Goal: Information Seeking & Learning: Check status

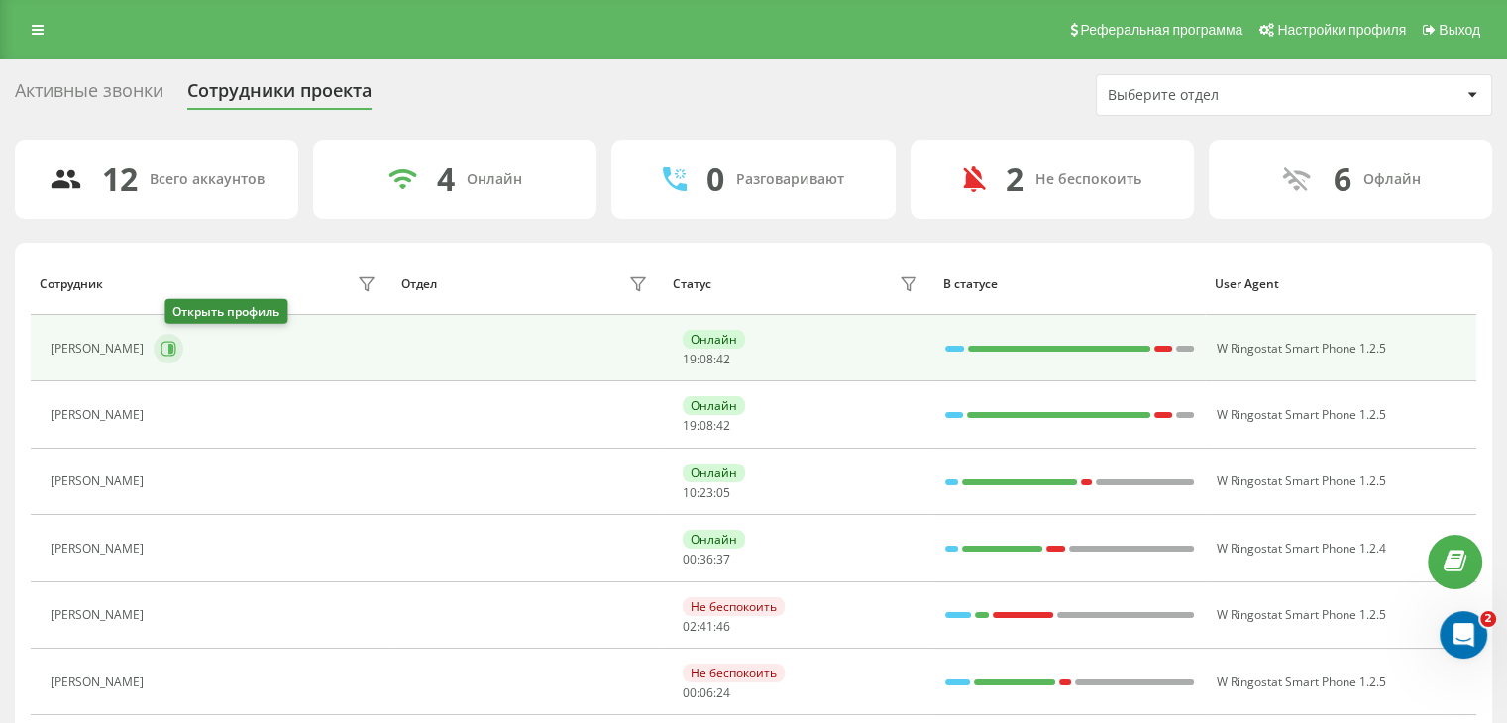
click at [176, 354] on icon at bounding box center [169, 349] width 16 height 16
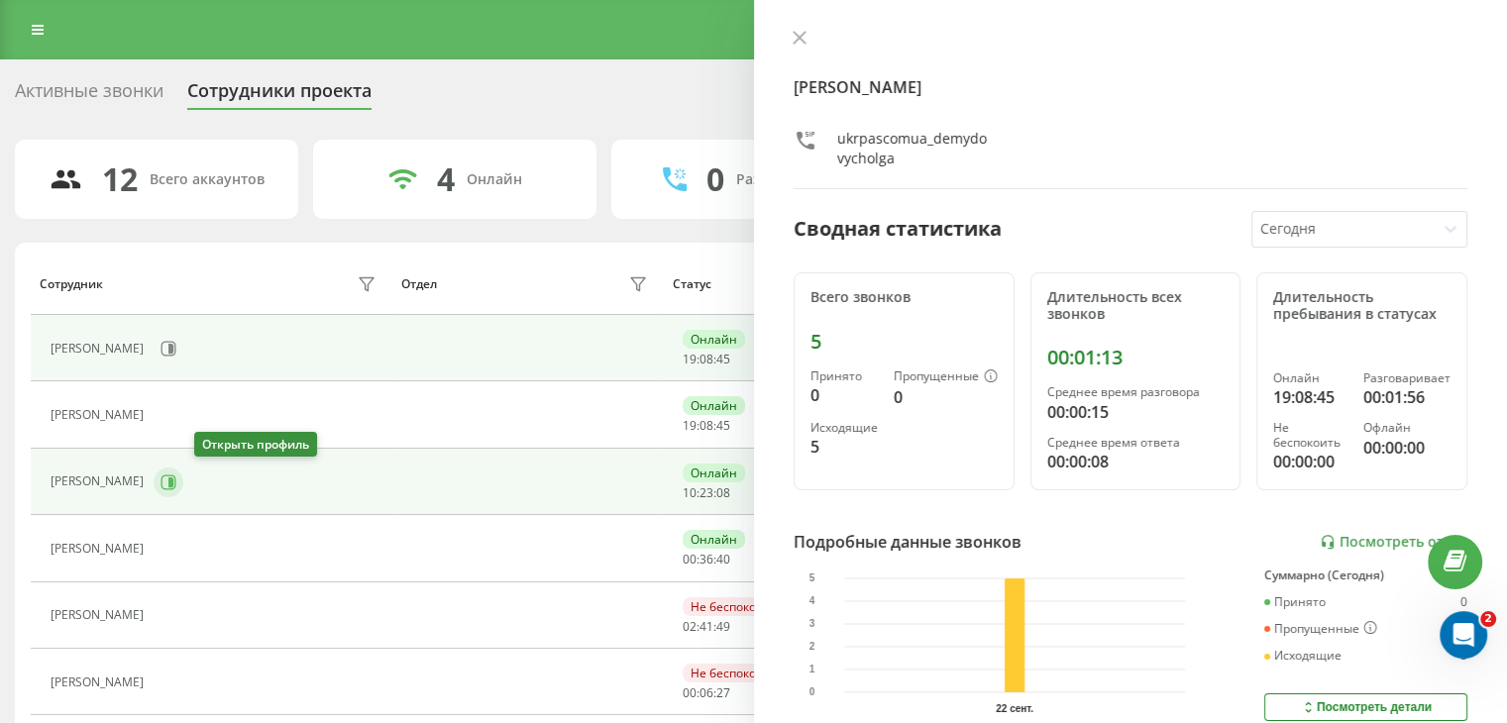
click at [176, 487] on icon at bounding box center [169, 482] width 15 height 15
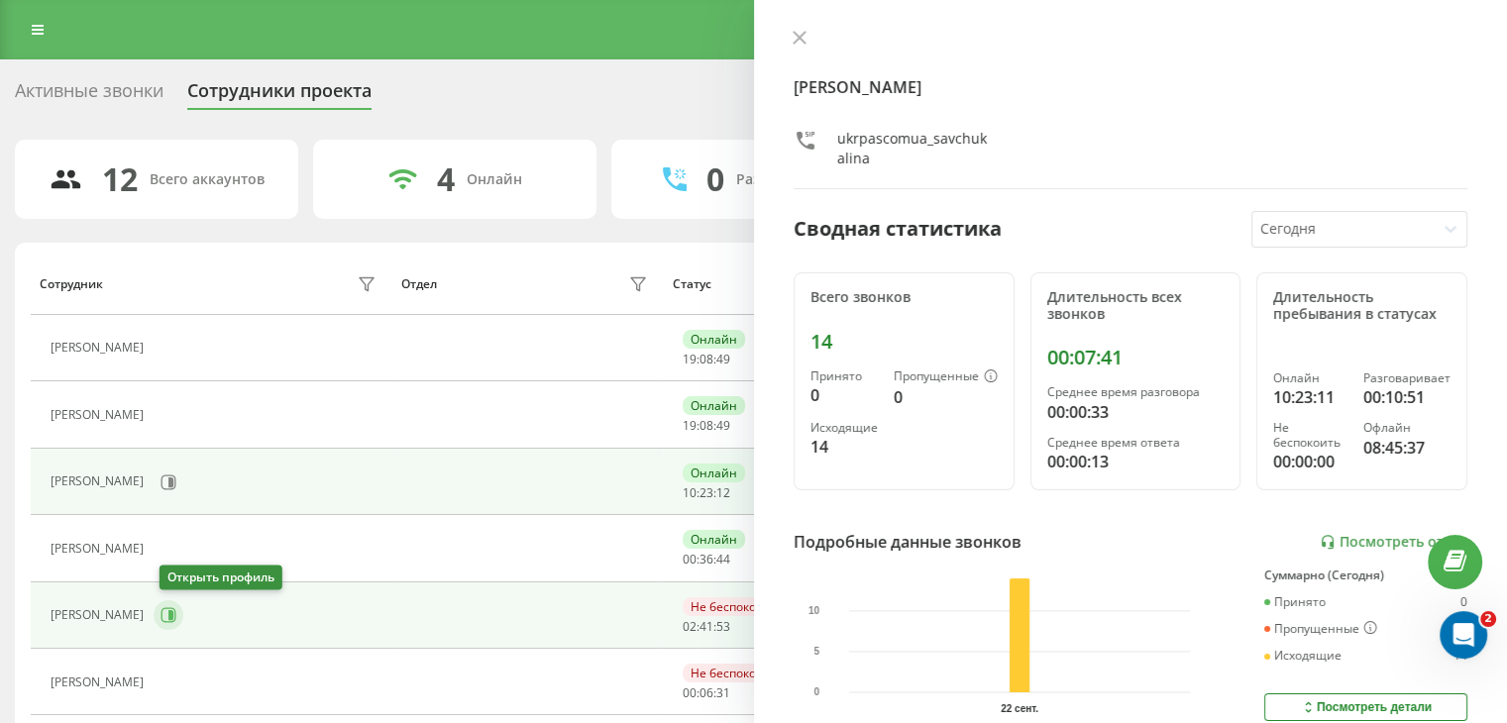
click at [176, 615] on icon at bounding box center [169, 615] width 16 height 16
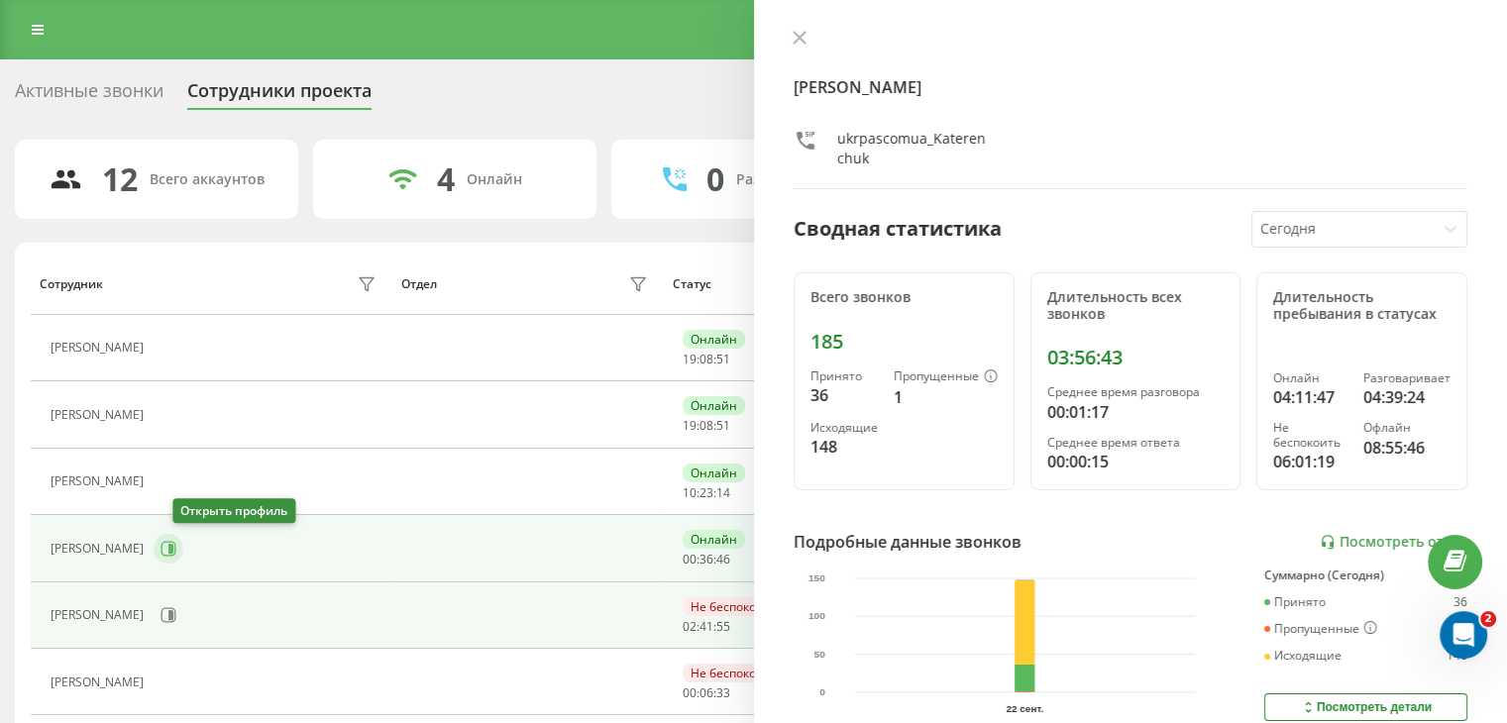
click at [176, 552] on icon at bounding box center [169, 549] width 16 height 16
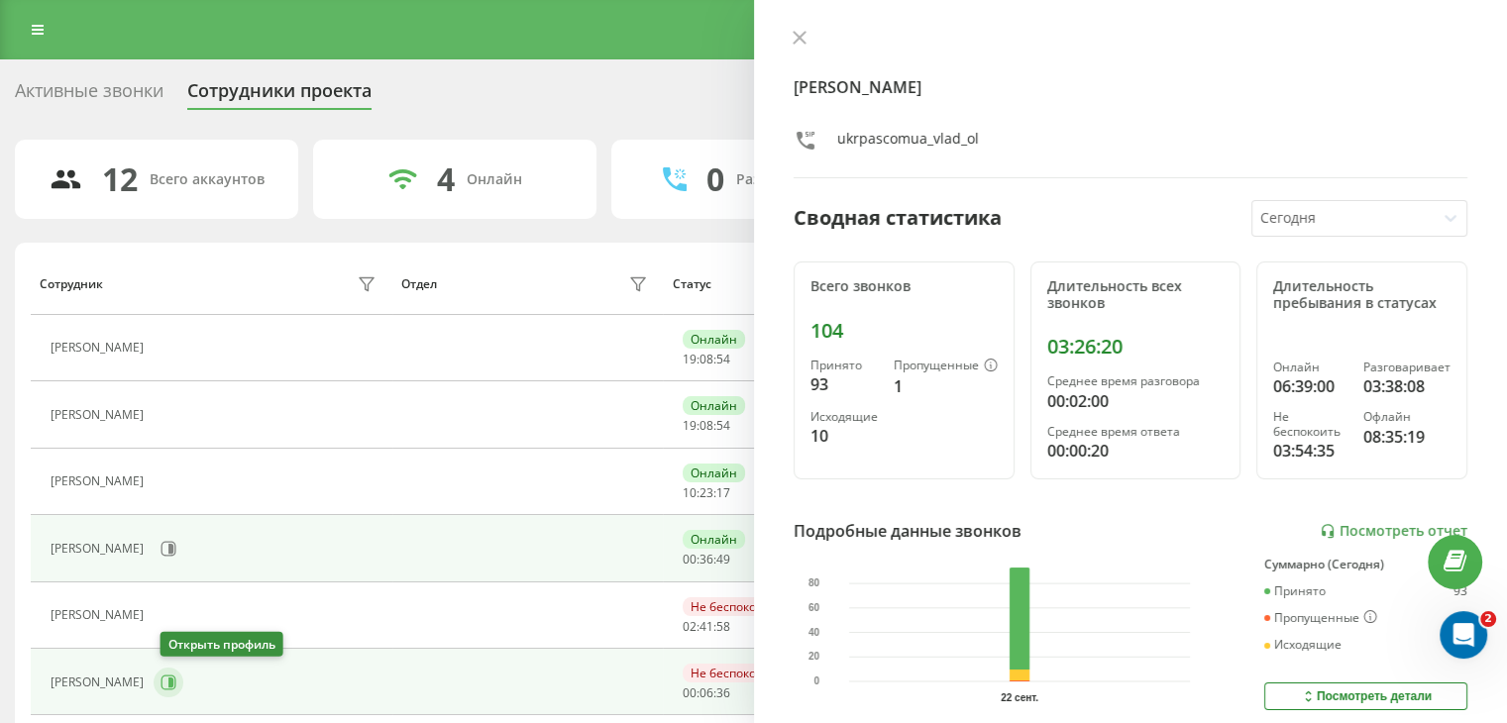
click at [173, 678] on icon at bounding box center [170, 683] width 5 height 10
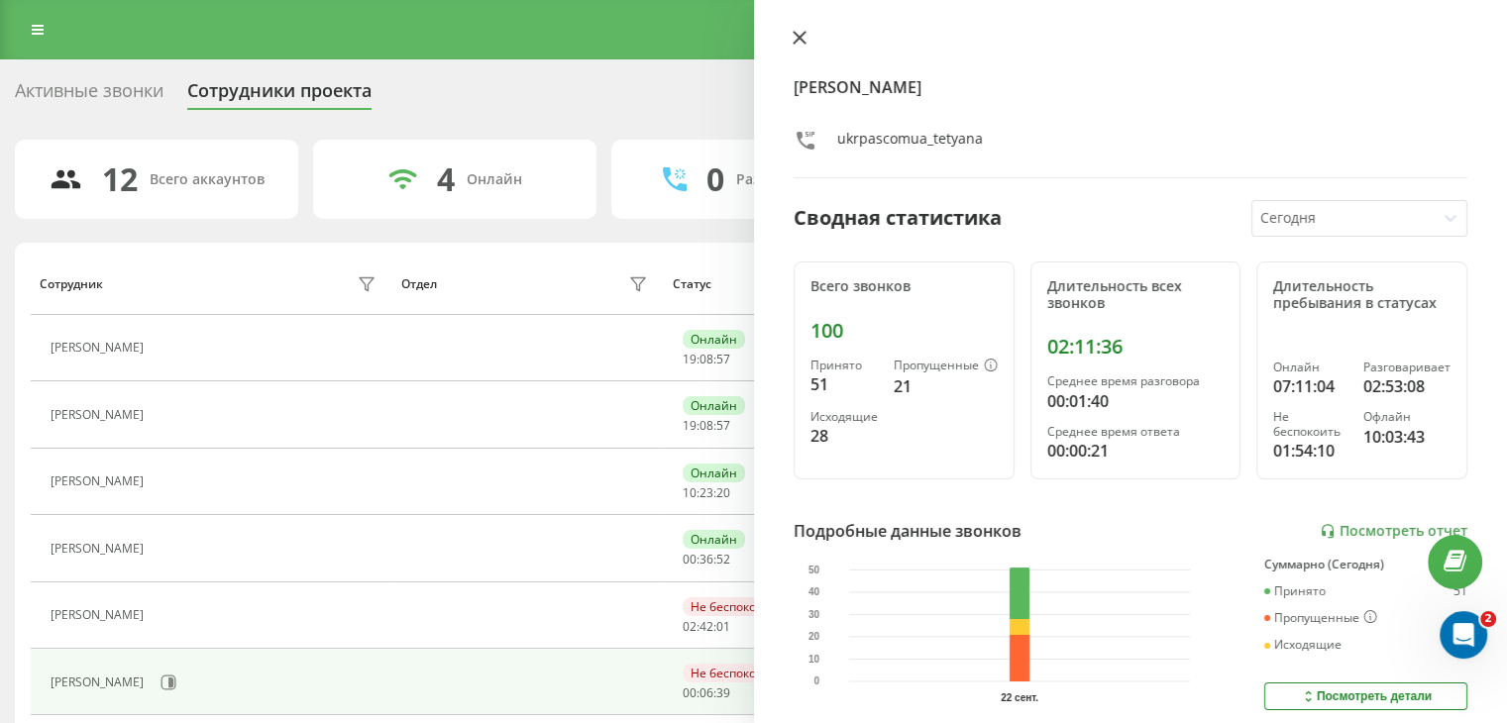
click at [797, 33] on icon at bounding box center [800, 38] width 14 height 14
